Goal: Browse casually

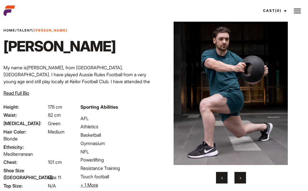
scroll to position [16, 0]
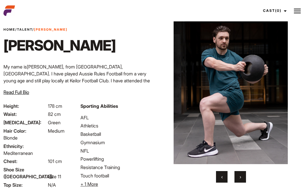
click at [242, 177] on button "›" at bounding box center [240, 177] width 12 height 12
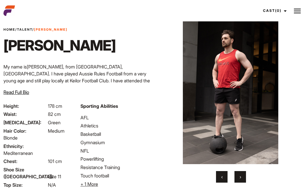
click at [242, 174] on button "›" at bounding box center [240, 177] width 12 height 12
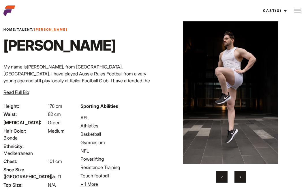
click at [242, 172] on button "›" at bounding box center [240, 177] width 12 height 12
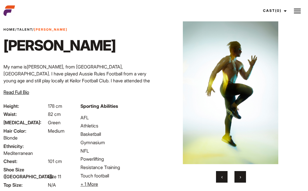
click at [223, 172] on button "‹" at bounding box center [222, 177] width 12 height 12
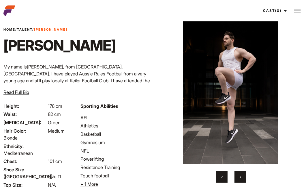
click at [243, 173] on button "›" at bounding box center [240, 177] width 12 height 12
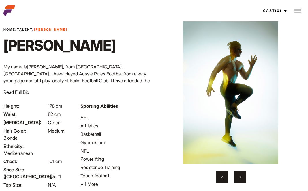
click at [241, 172] on button "›" at bounding box center [240, 177] width 12 height 12
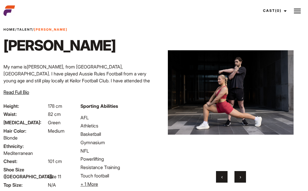
click at [243, 172] on button "›" at bounding box center [240, 177] width 12 height 12
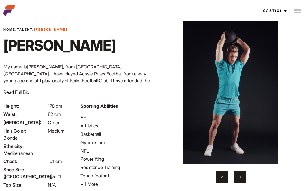
click at [242, 172] on button "›" at bounding box center [240, 177] width 12 height 12
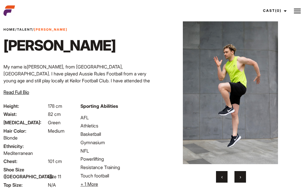
click at [241, 171] on button "›" at bounding box center [240, 177] width 12 height 12
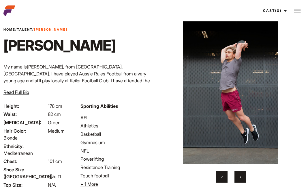
click at [240, 172] on button "›" at bounding box center [240, 177] width 12 height 12
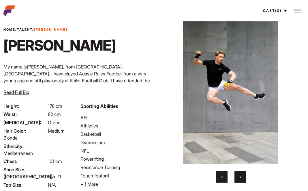
click at [240, 173] on button "›" at bounding box center [240, 177] width 12 height 12
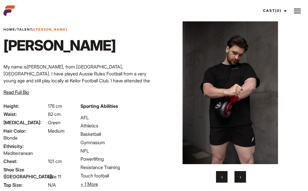
click at [241, 172] on button "›" at bounding box center [240, 177] width 12 height 12
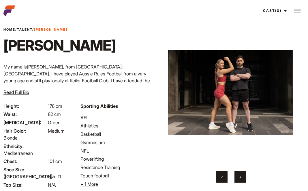
click at [240, 171] on button "›" at bounding box center [240, 177] width 12 height 12
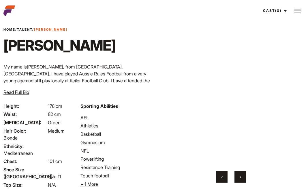
click at [223, 173] on button "‹" at bounding box center [222, 177] width 12 height 12
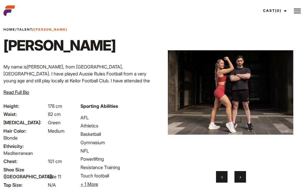
click at [239, 173] on button "›" at bounding box center [240, 177] width 12 height 12
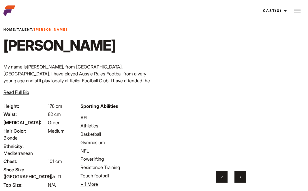
click at [238, 171] on button "›" at bounding box center [240, 177] width 12 height 12
click at [243, 176] on button "›" at bounding box center [240, 177] width 12 height 12
click at [241, 176] on button "›" at bounding box center [240, 177] width 12 height 12
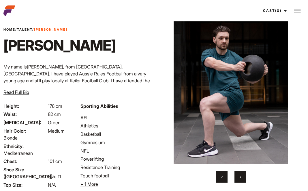
click at [241, 176] on button "›" at bounding box center [240, 177] width 12 height 12
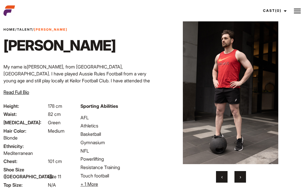
click at [219, 174] on button "‹" at bounding box center [222, 177] width 12 height 12
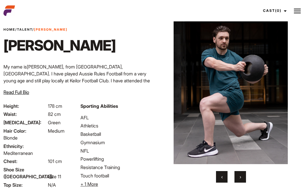
click at [242, 174] on button "›" at bounding box center [240, 177] width 12 height 12
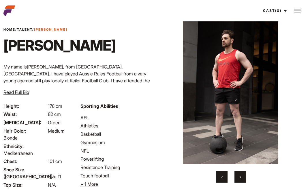
click at [241, 172] on button "›" at bounding box center [240, 177] width 12 height 12
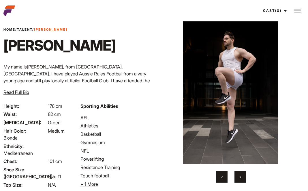
click at [240, 174] on span "›" at bounding box center [240, 177] width 1 height 6
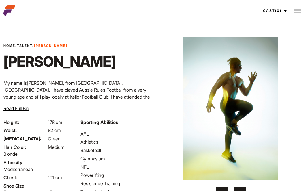
scroll to position [0, 0]
click at [22, 108] on span "Read Full Bio" at bounding box center [16, 108] width 26 height 6
